Goal: Complete application form

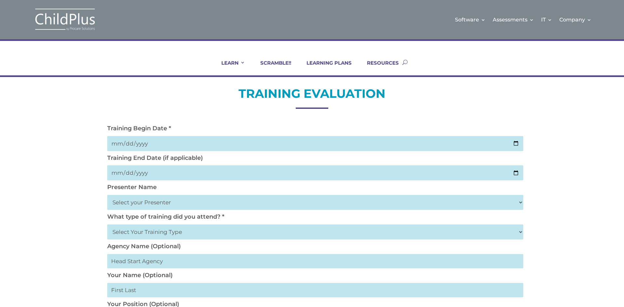
click at [515, 147] on input "date" at bounding box center [315, 143] width 416 height 15
drag, startPoint x: 149, startPoint y: 137, endPoint x: 147, endPoint y: 140, distance: 4.2
click at [149, 138] on input "date" at bounding box center [315, 143] width 416 height 15
click at [143, 142] on input "date" at bounding box center [315, 143] width 416 height 15
click at [116, 143] on input "date" at bounding box center [315, 143] width 416 height 15
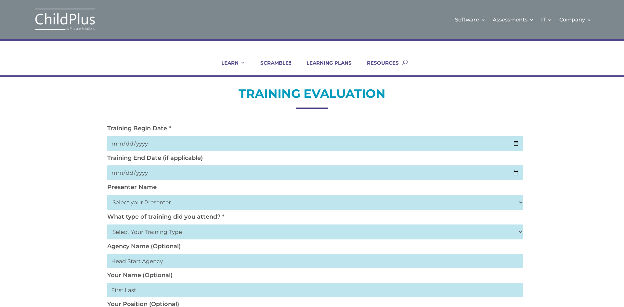
type input "202025-09-04"
type input "2025-09-04"
click at [119, 173] on input "date" at bounding box center [315, 172] width 416 height 15
type input "0001-09-04"
type input "2025-09-04"
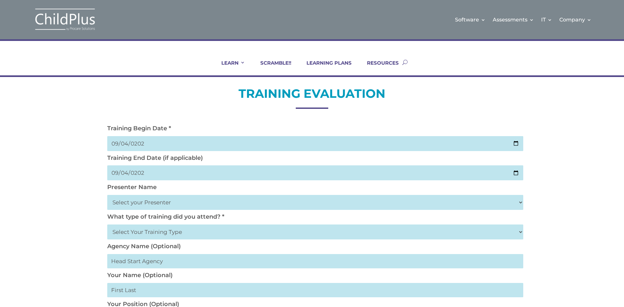
click at [128, 206] on select "Select your Presenter Aaron Dickerson Amy Corkery Cindy Coats Danielle Hensley …" at bounding box center [315, 202] width 416 height 15
click at [518, 200] on select "Select your Presenter Aaron Dickerson Amy Corkery Cindy Coats Danielle Hensley …" at bounding box center [315, 202] width 416 height 15
select select "Haase, Trish"
click at [107, 195] on select "Select your Presenter Aaron Dickerson Amy Corkery Cindy Coats Danielle Hensley …" at bounding box center [315, 202] width 416 height 15
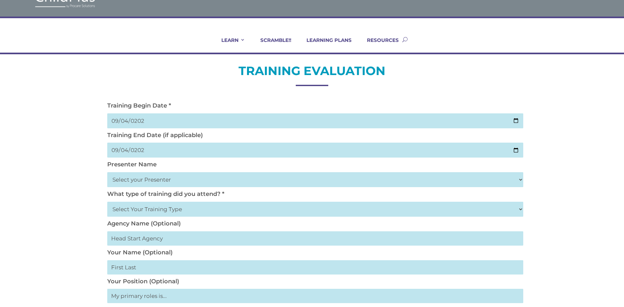
scroll to position [26, 0]
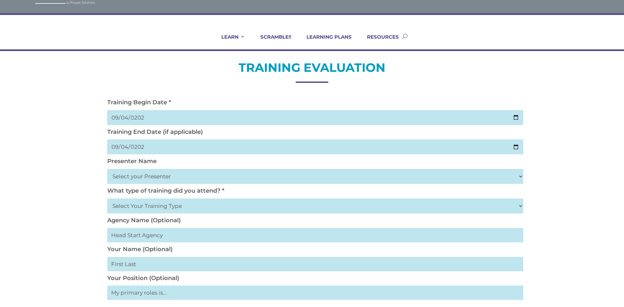
click at [137, 210] on select "Select Your Training Type On-site (at your agency) Virtual Visit Live Group Web…" at bounding box center [315, 206] width 416 height 15
select select "Virtual Visit"
click at [107, 199] on select "Select Your Training Type On-site (at your agency) Virtual Visit Live Group Web…" at bounding box center [315, 206] width 416 height 15
click at [140, 204] on select "Select Your Training Type On-site (at your agency) Virtual Visit Live Group Web…" at bounding box center [315, 206] width 416 height 15
click at [73, 233] on div "TRAINING EVALUATION Training Begin Date * 2025-09-04 Training End Date (if appl…" at bounding box center [312, 298] width 624 height 495
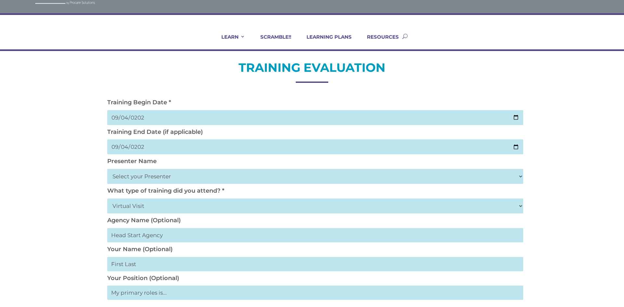
click at [134, 239] on input "text" at bounding box center [315, 235] width 416 height 14
type input "Washtenaw ISD"
click at [131, 266] on input "text" at bounding box center [315, 264] width 416 height 14
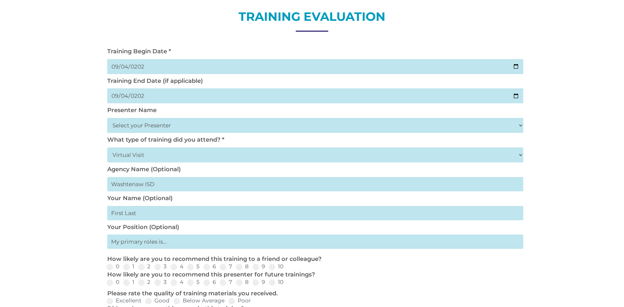
scroll to position [78, 0]
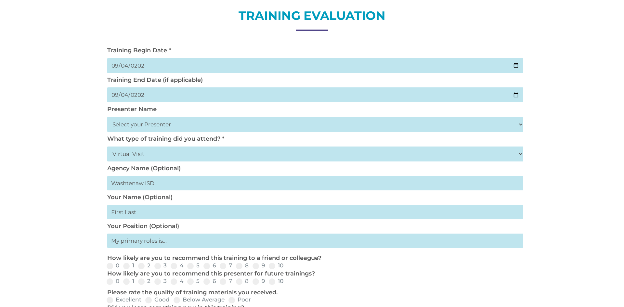
click at [148, 213] on input "text" at bounding box center [315, 212] width 416 height 14
click at [136, 214] on input "text" at bounding box center [315, 212] width 416 height 14
type input "Alicia Kruk"
type input "Assistant Director"
click at [257, 268] on span at bounding box center [255, 266] width 6 height 6
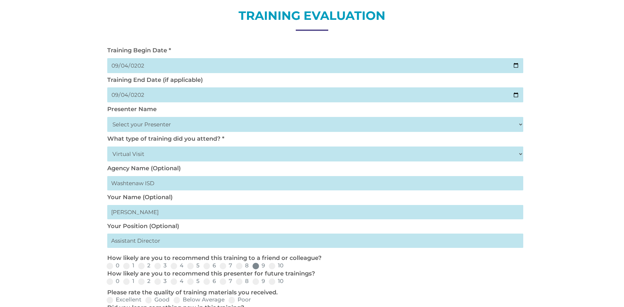
click at [268, 268] on input "9" at bounding box center [270, 268] width 4 height 4
radio input "true"
click at [275, 266] on label "10" at bounding box center [276, 266] width 15 height 6
click at [287, 266] on input "10" at bounding box center [289, 268] width 4 height 4
radio input "true"
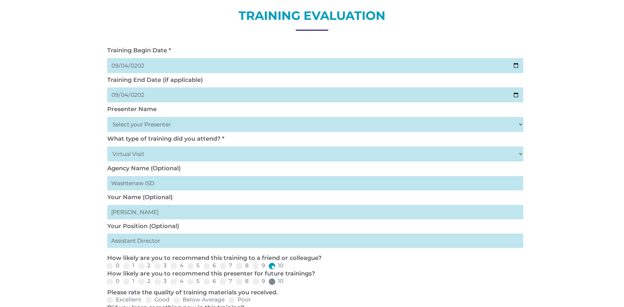
click at [270, 282] on span at bounding box center [272, 281] width 6 height 6
click at [287, 282] on input "10" at bounding box center [289, 284] width 4 height 4
radio input "true"
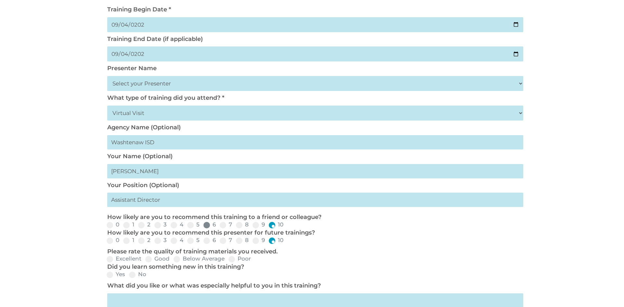
scroll to position [130, 0]
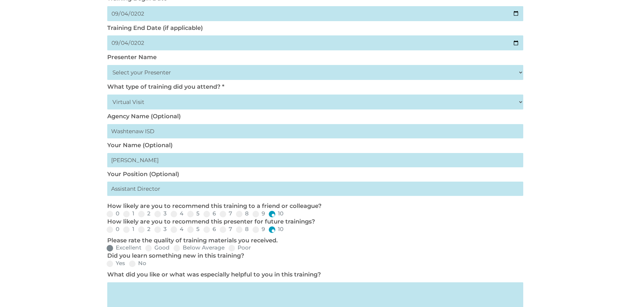
click at [111, 249] on span at bounding box center [110, 248] width 6 height 6
click at [145, 249] on input "Excellent" at bounding box center [147, 250] width 4 height 4
radio input "true"
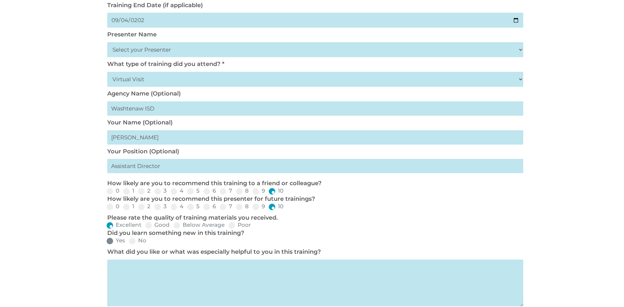
scroll to position [156, 0]
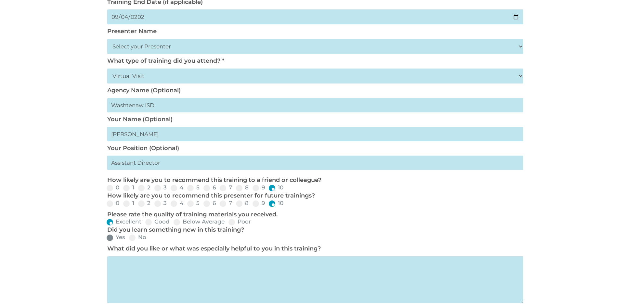
click at [112, 265] on textarea at bounding box center [315, 279] width 416 height 47
click at [111, 238] on span at bounding box center [110, 238] width 6 height 6
click at [128, 238] on input "Yes" at bounding box center [130, 240] width 4 height 4
radio input "true"
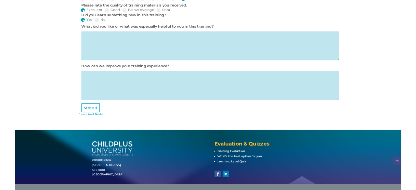
scroll to position [364, 0]
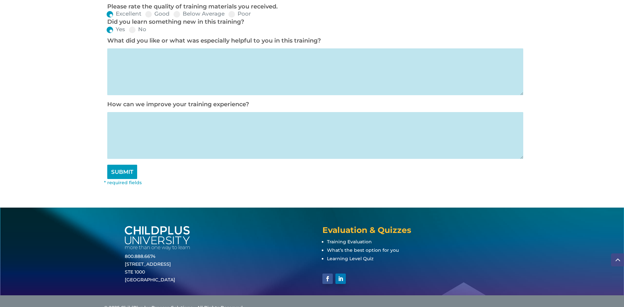
click at [128, 175] on input "SUBMIT" at bounding box center [122, 172] width 30 height 14
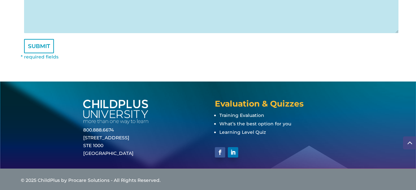
scroll to position [496, 0]
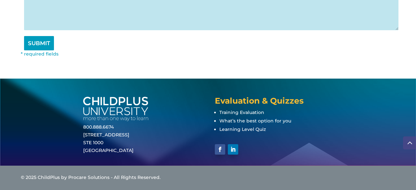
click at [38, 44] on input "SUBMIT" at bounding box center [39, 43] width 30 height 14
